Goal: Find specific page/section: Find specific page/section

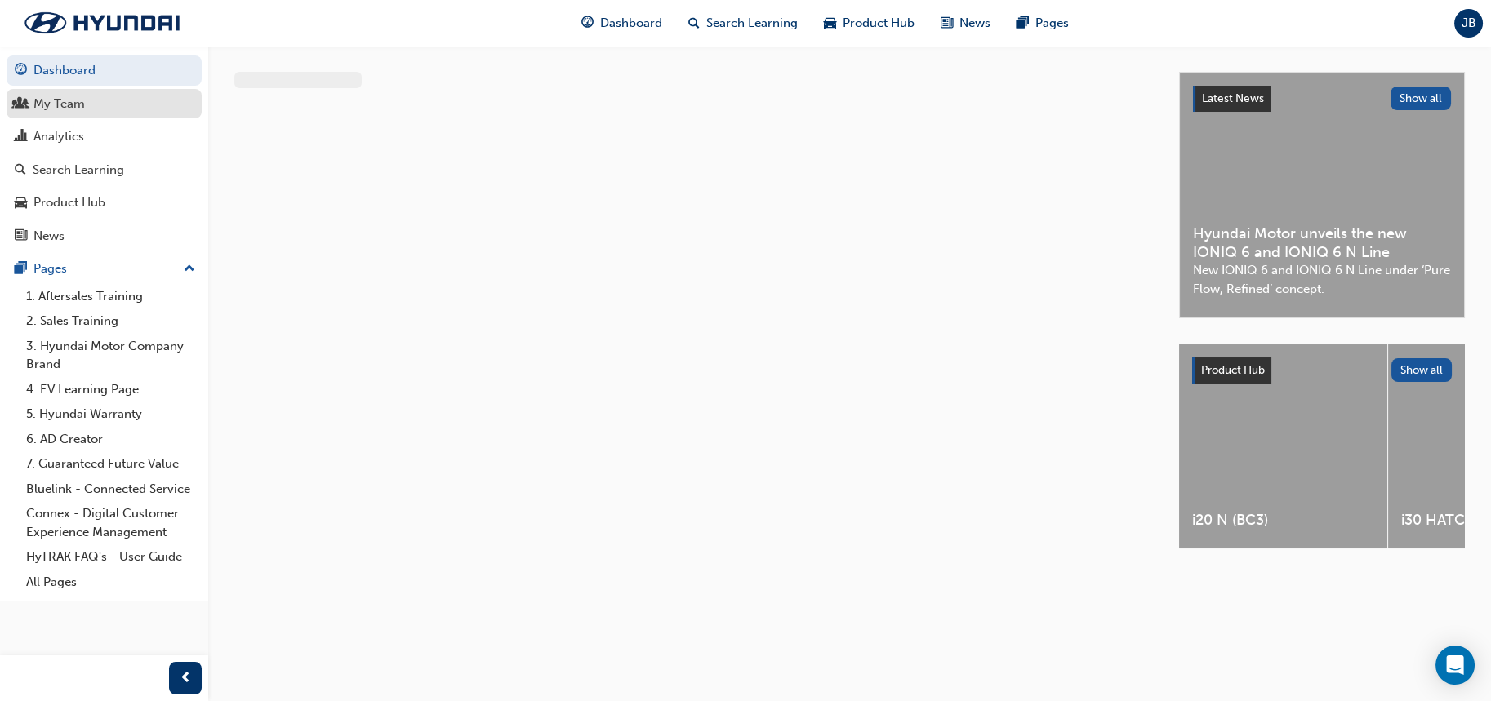
click at [60, 105] on div "My Team" at bounding box center [58, 104] width 51 height 19
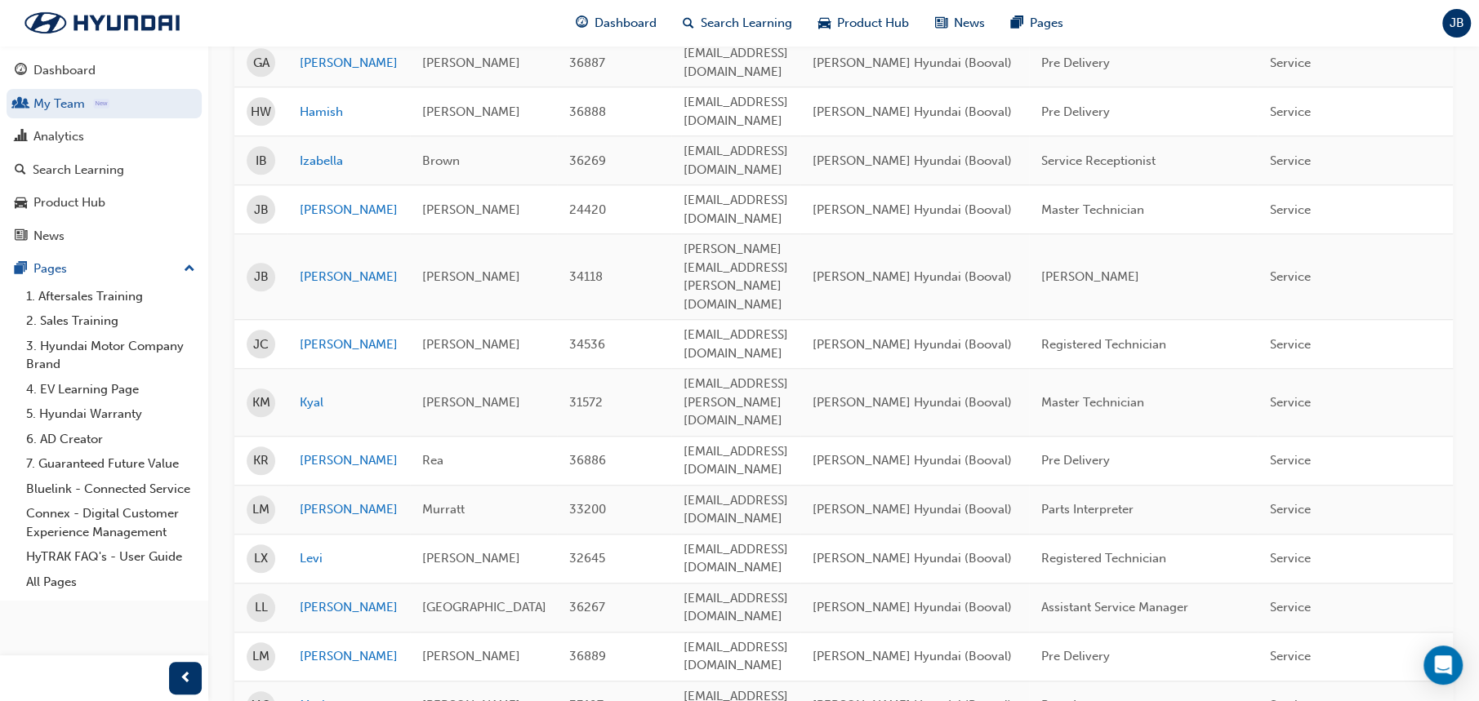
scroll to position [1306, 0]
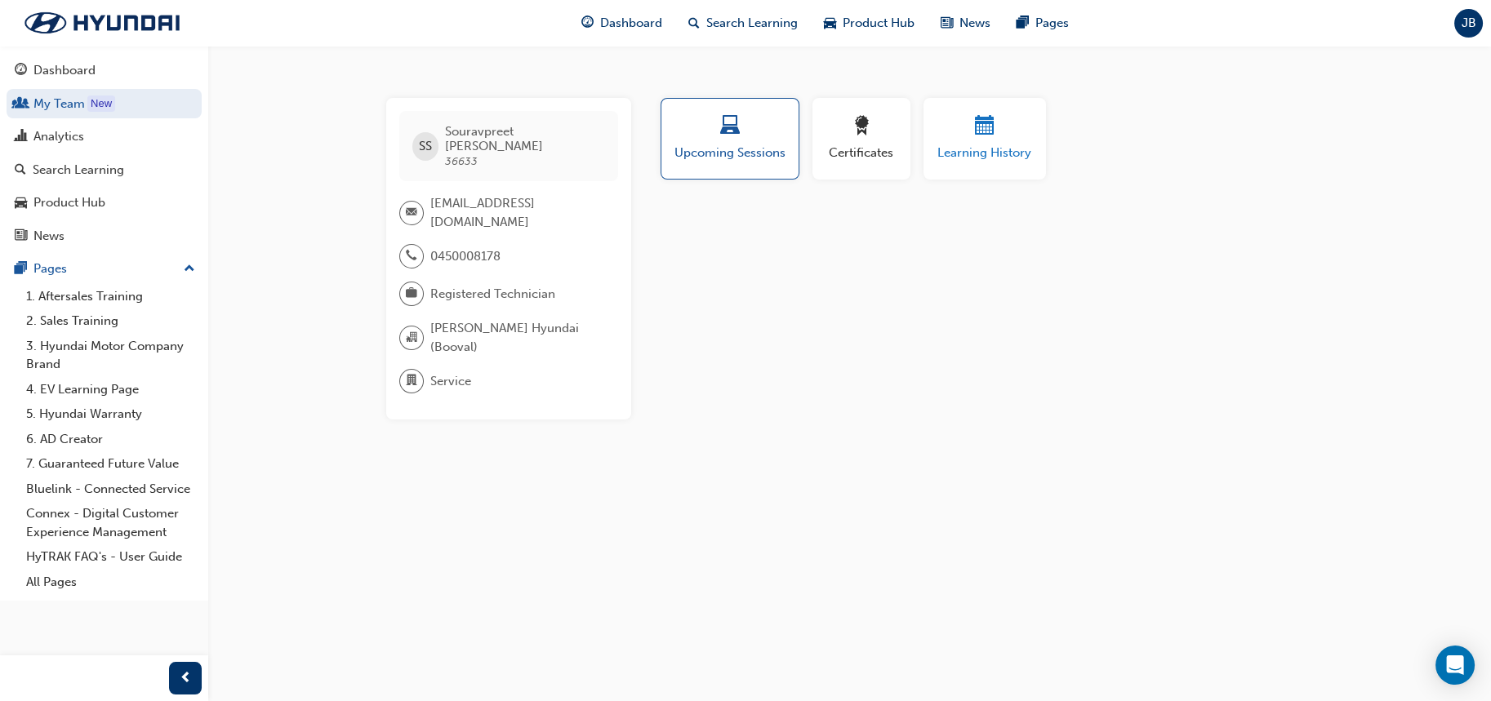
click at [980, 116] on span "calendar-icon" at bounding box center [985, 127] width 20 height 22
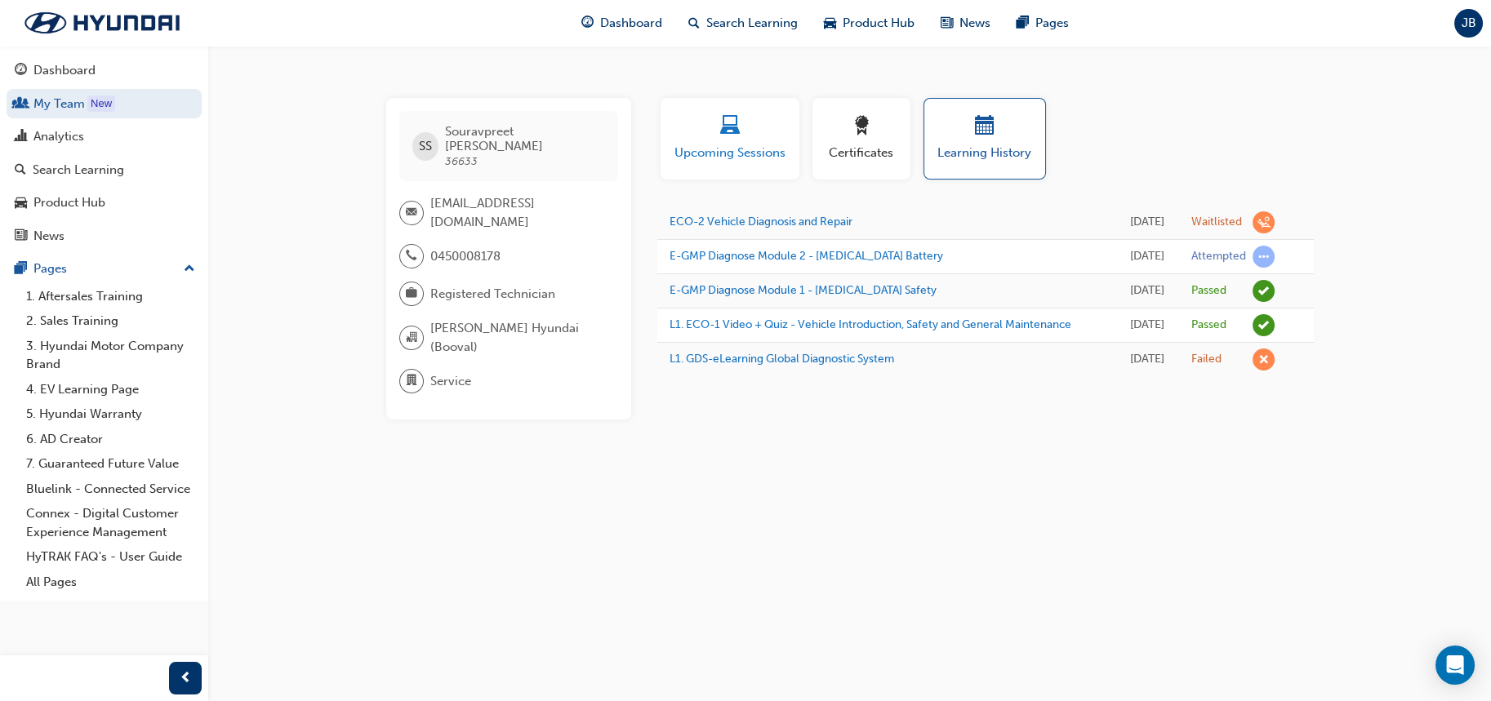
click at [769, 130] on div "button" at bounding box center [730, 128] width 114 height 25
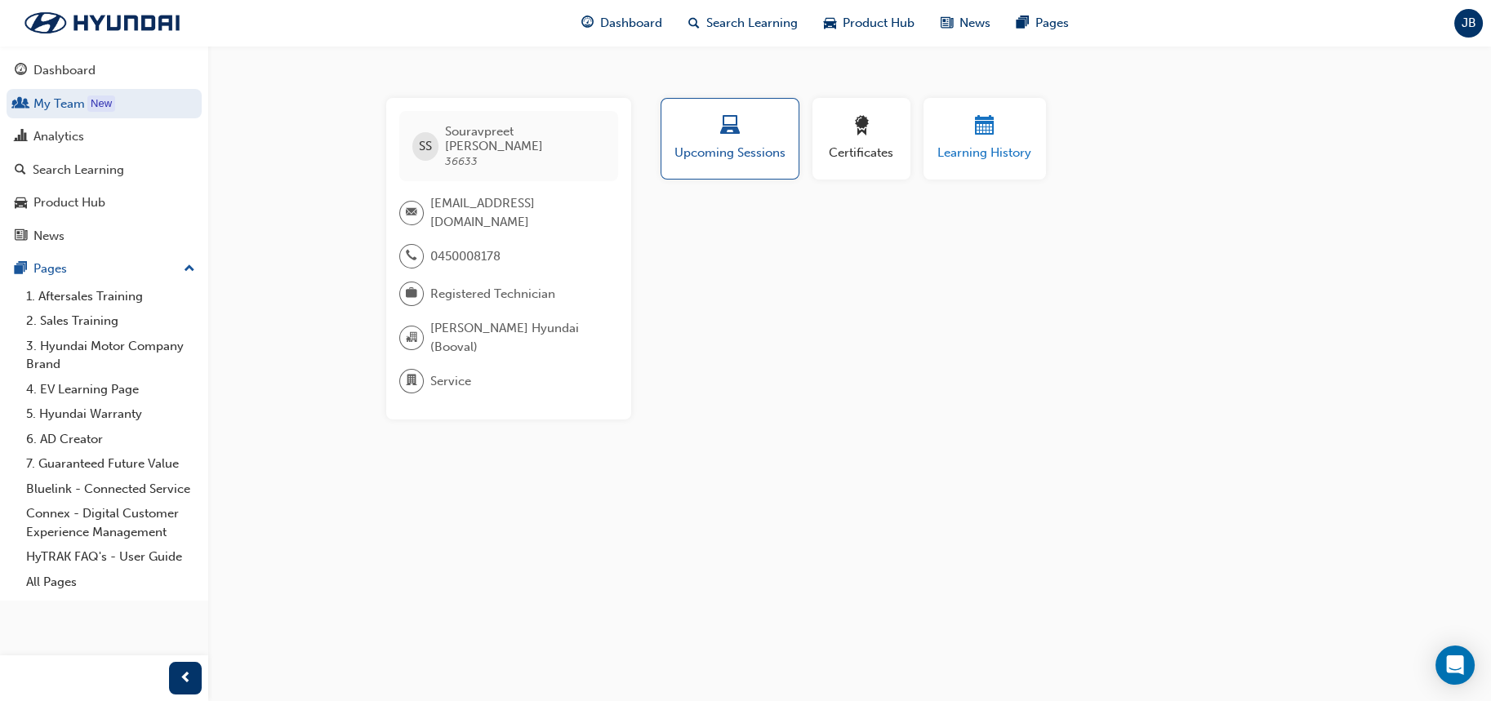
click at [977, 131] on span "calendar-icon" at bounding box center [985, 127] width 20 height 22
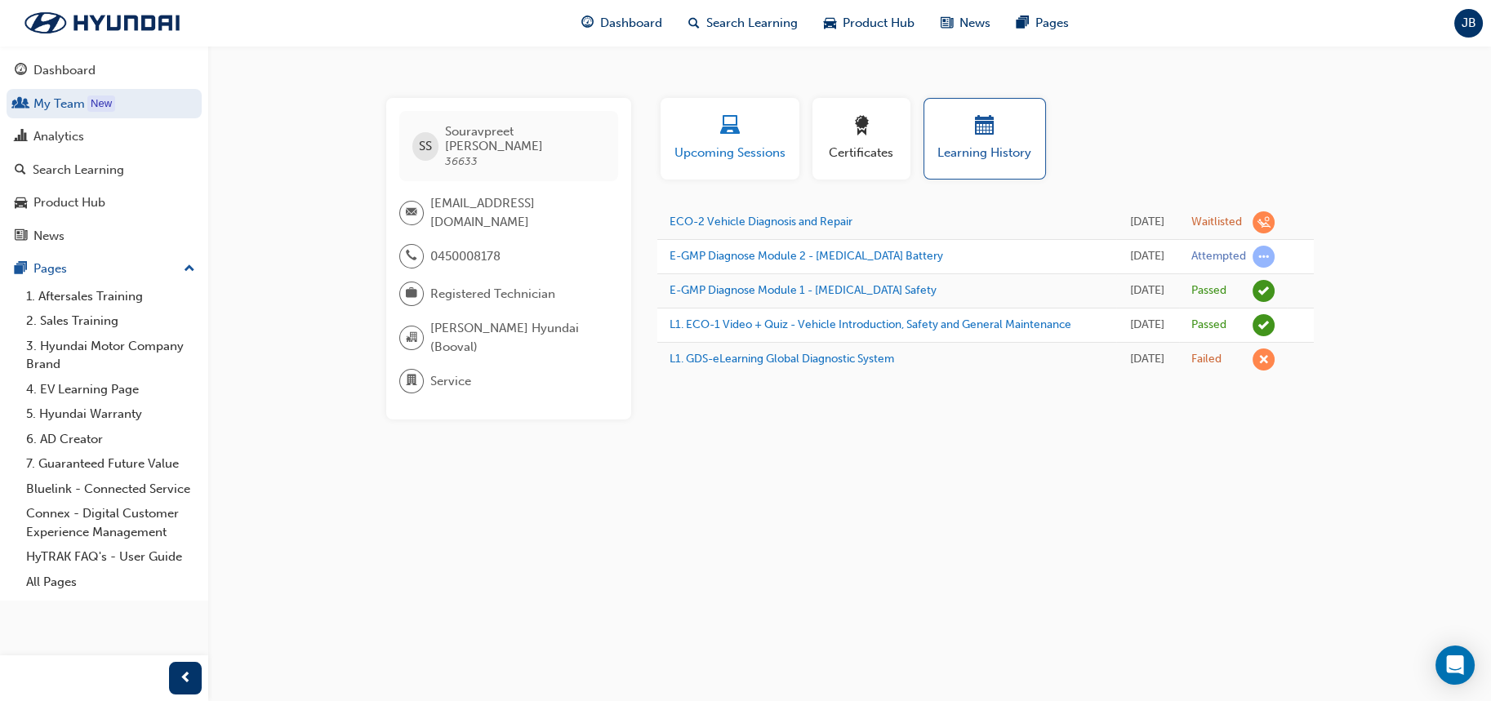
click at [712, 118] on div "button" at bounding box center [730, 128] width 114 height 25
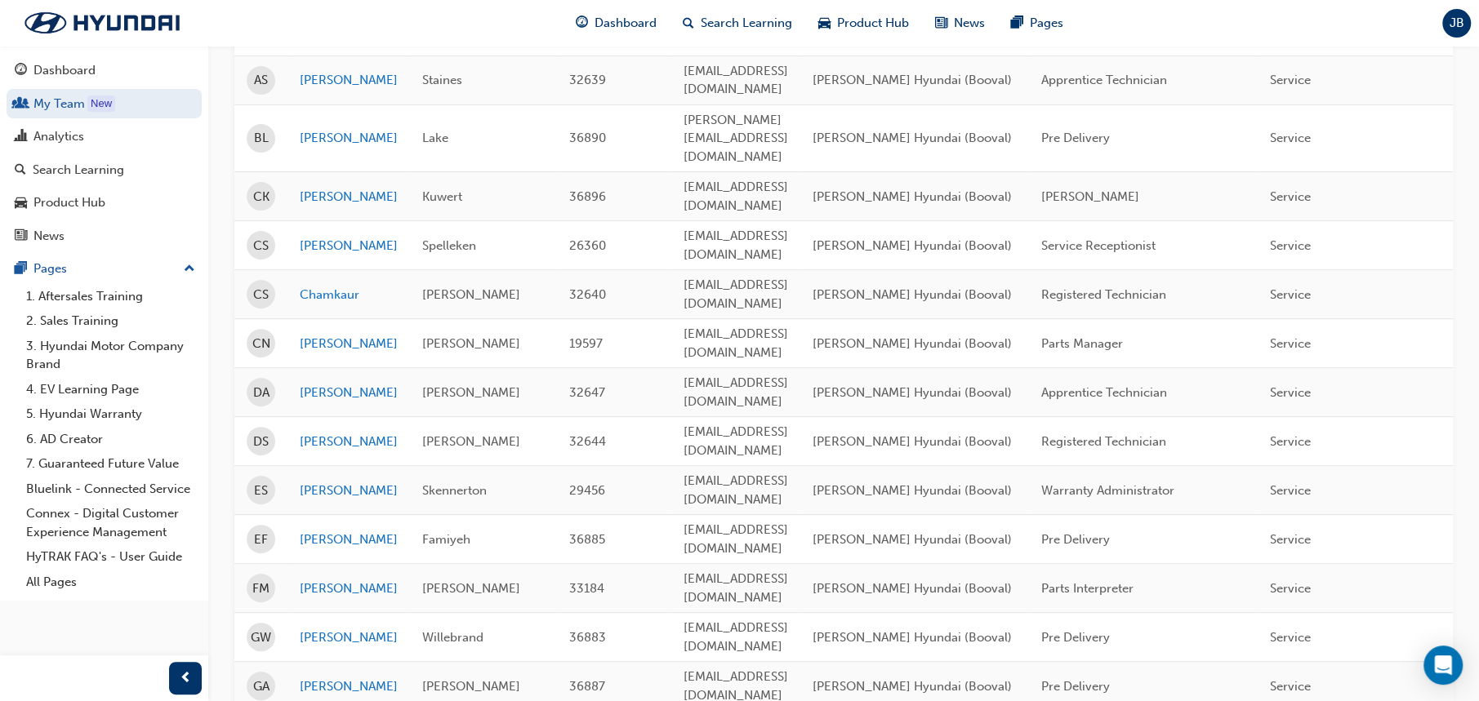
scroll to position [326, 0]
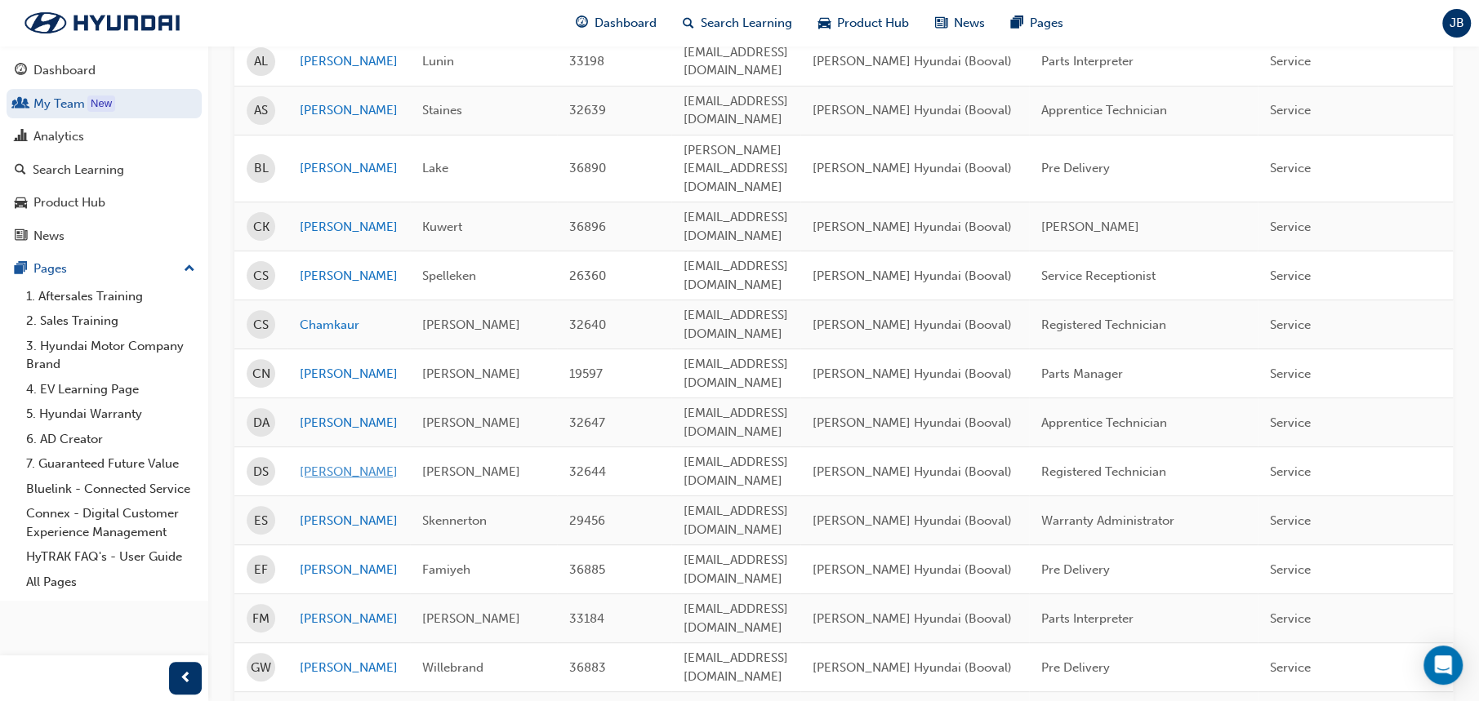
click at [329, 463] on link "[PERSON_NAME]" at bounding box center [349, 472] width 98 height 19
